Goal: Task Accomplishment & Management: Manage account settings

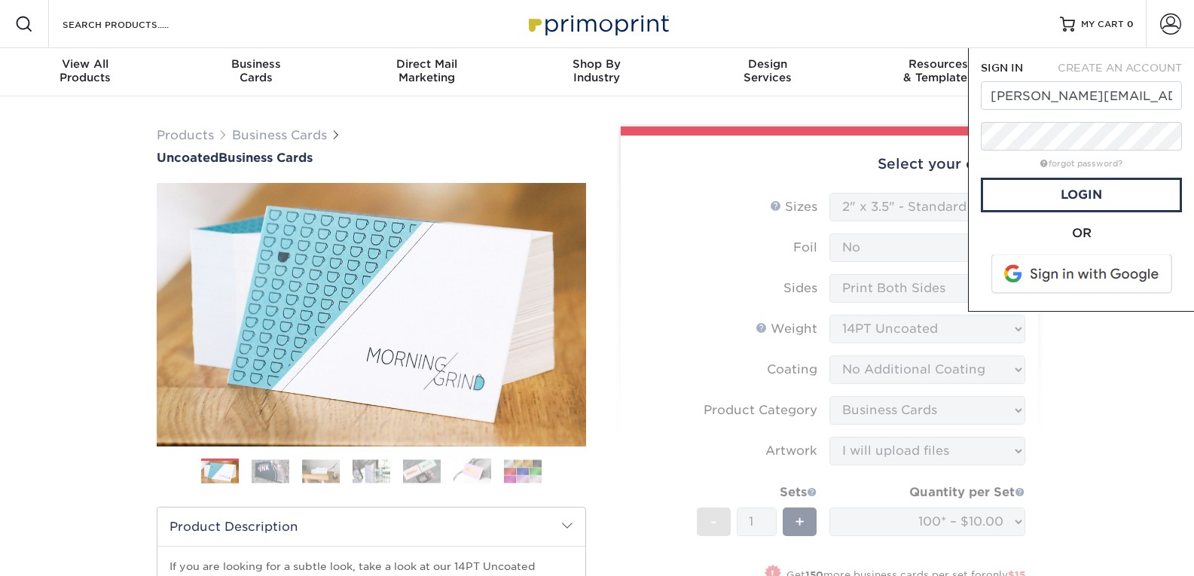
select select "2.00x3.50"
select select "3b5148f1-0588-4f88-a218-97bcfdce65c1"
select select "upload"
select select "4c2c72ee-1c68-4ec0-9d3e-319953a38893"
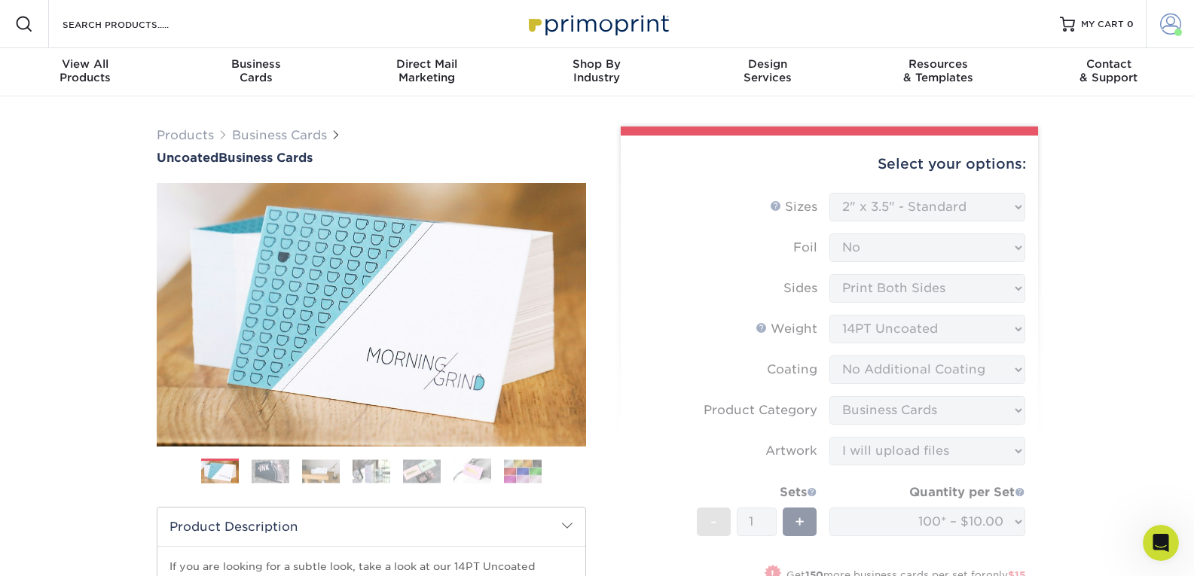
click at [1161, 36] on link "Account" at bounding box center [1170, 24] width 48 height 48
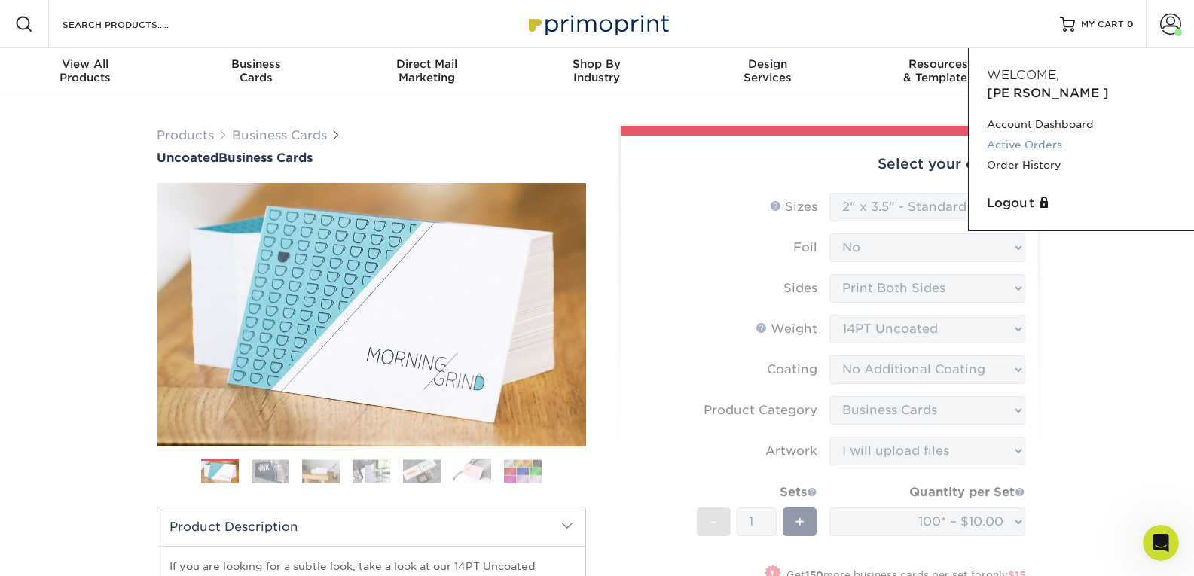
click at [1046, 135] on link "Active Orders" at bounding box center [1081, 145] width 189 height 20
